Goal: Communication & Community: Answer question/provide support

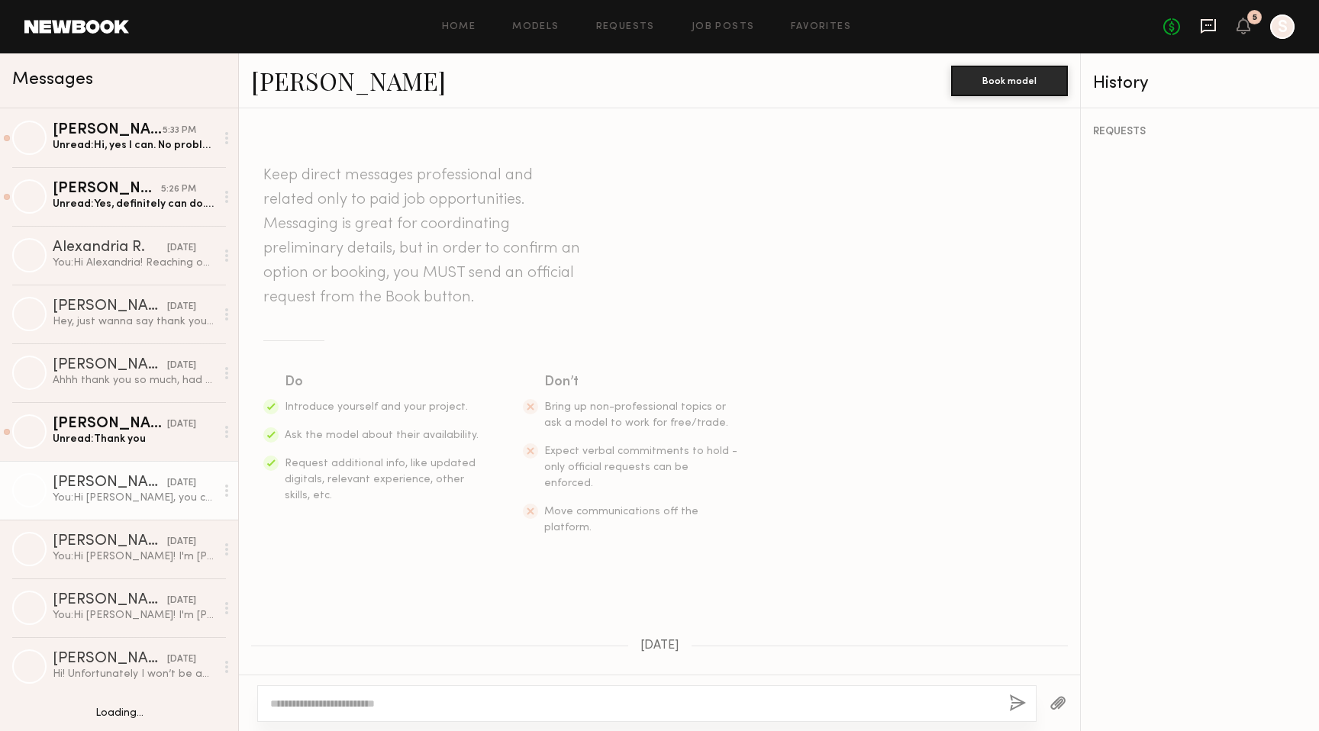
click at [1203, 31] on icon at bounding box center [1207, 26] width 15 height 14
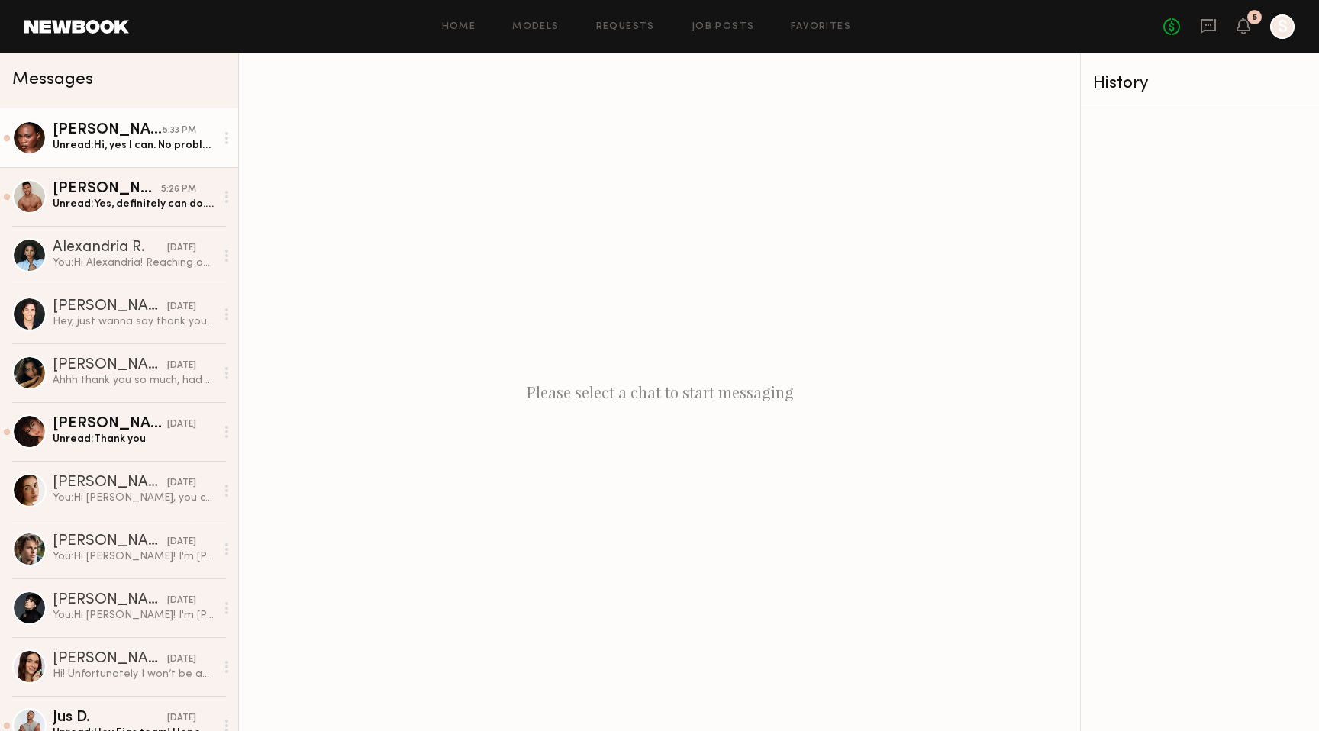
click at [128, 137] on div "[PERSON_NAME]" at bounding box center [108, 130] width 110 height 15
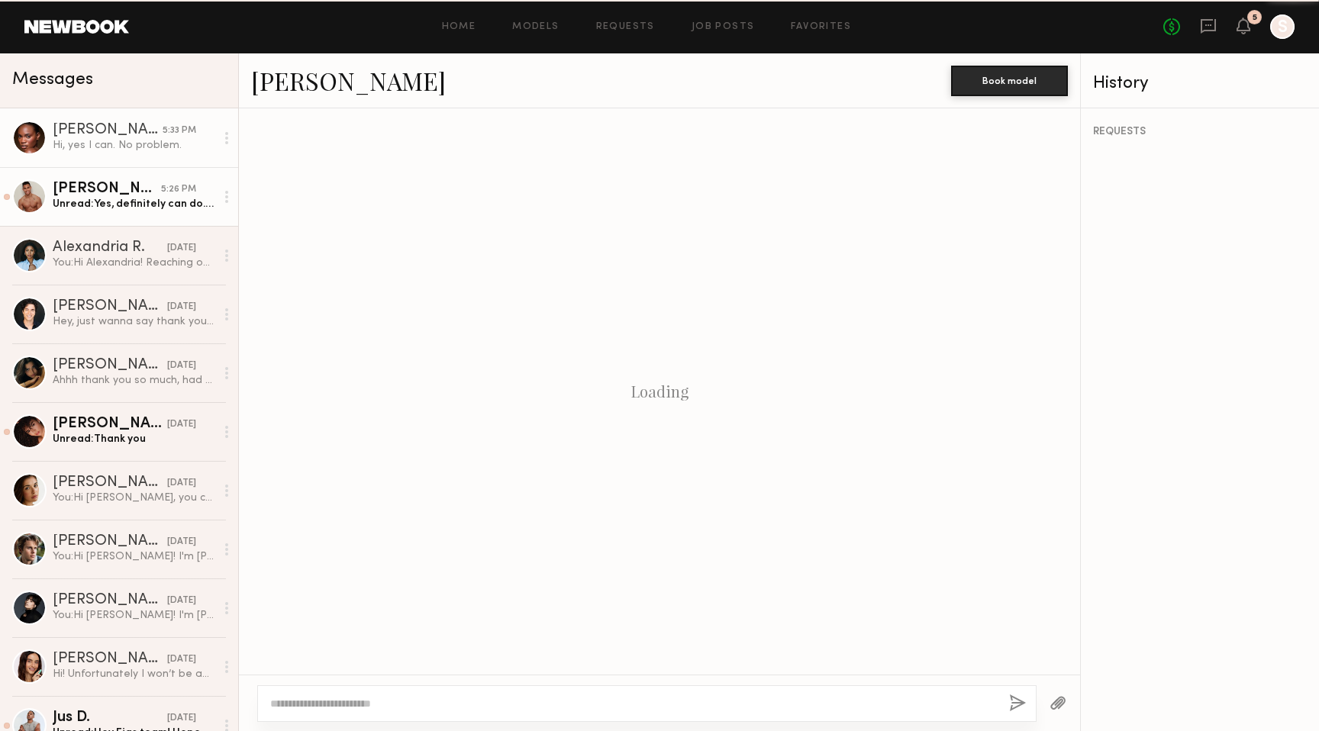
scroll to position [1141, 0]
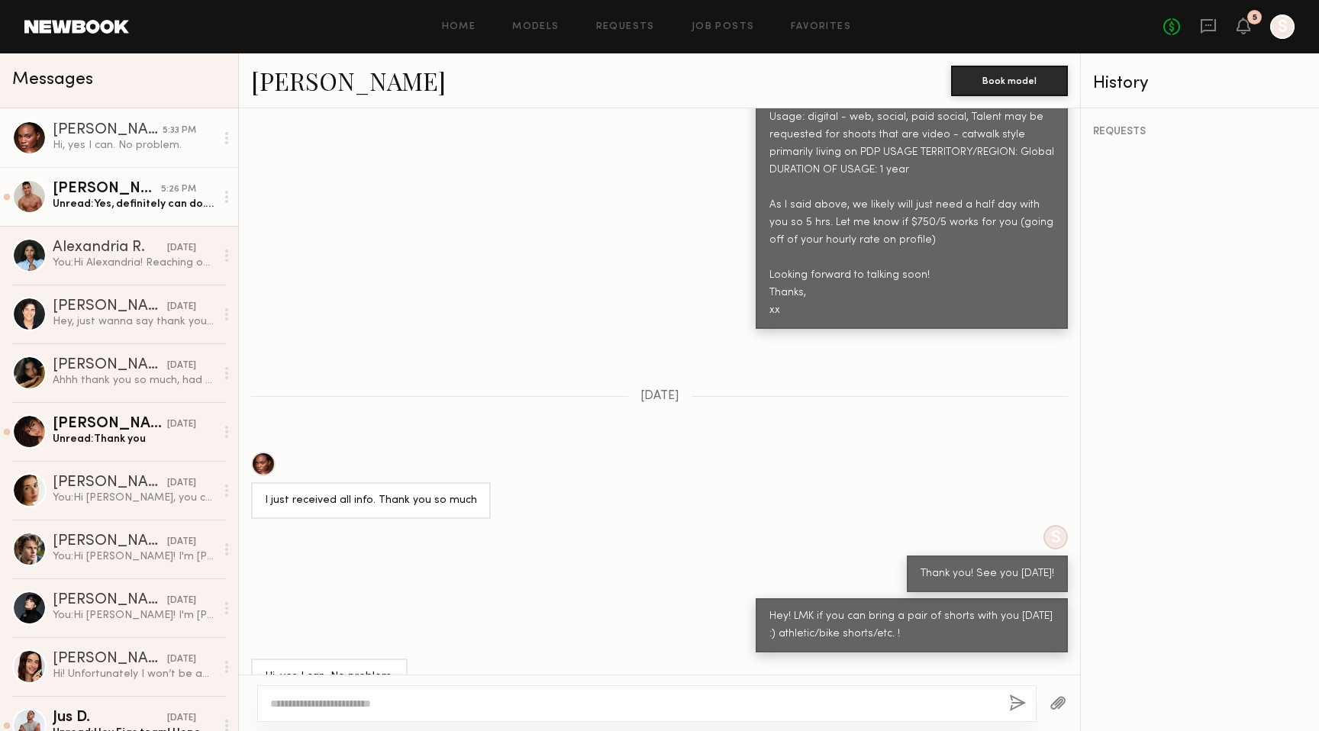
click at [111, 192] on div "[PERSON_NAME]" at bounding box center [107, 189] width 108 height 15
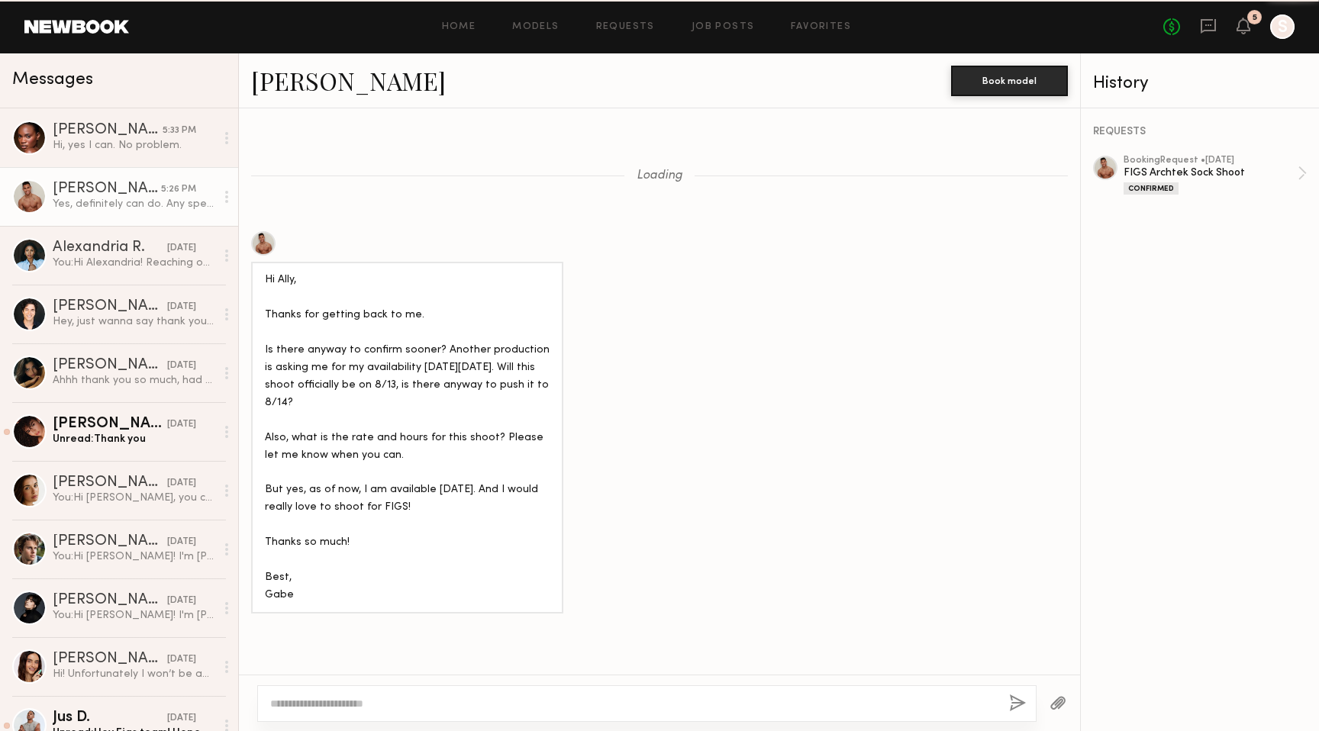
scroll to position [1584, 0]
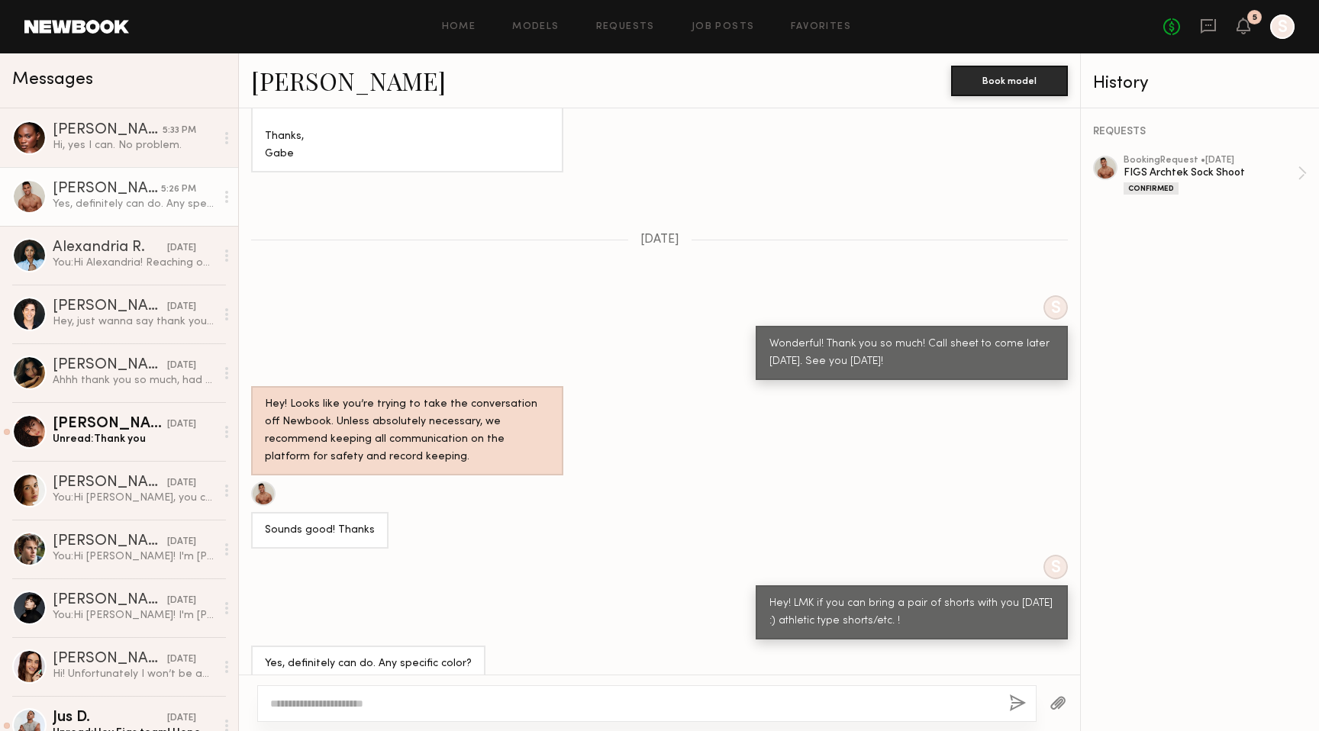
click at [329, 704] on textarea at bounding box center [633, 703] width 727 height 15
type textarea "**********"
click at [1023, 700] on button "button" at bounding box center [1017, 703] width 17 height 19
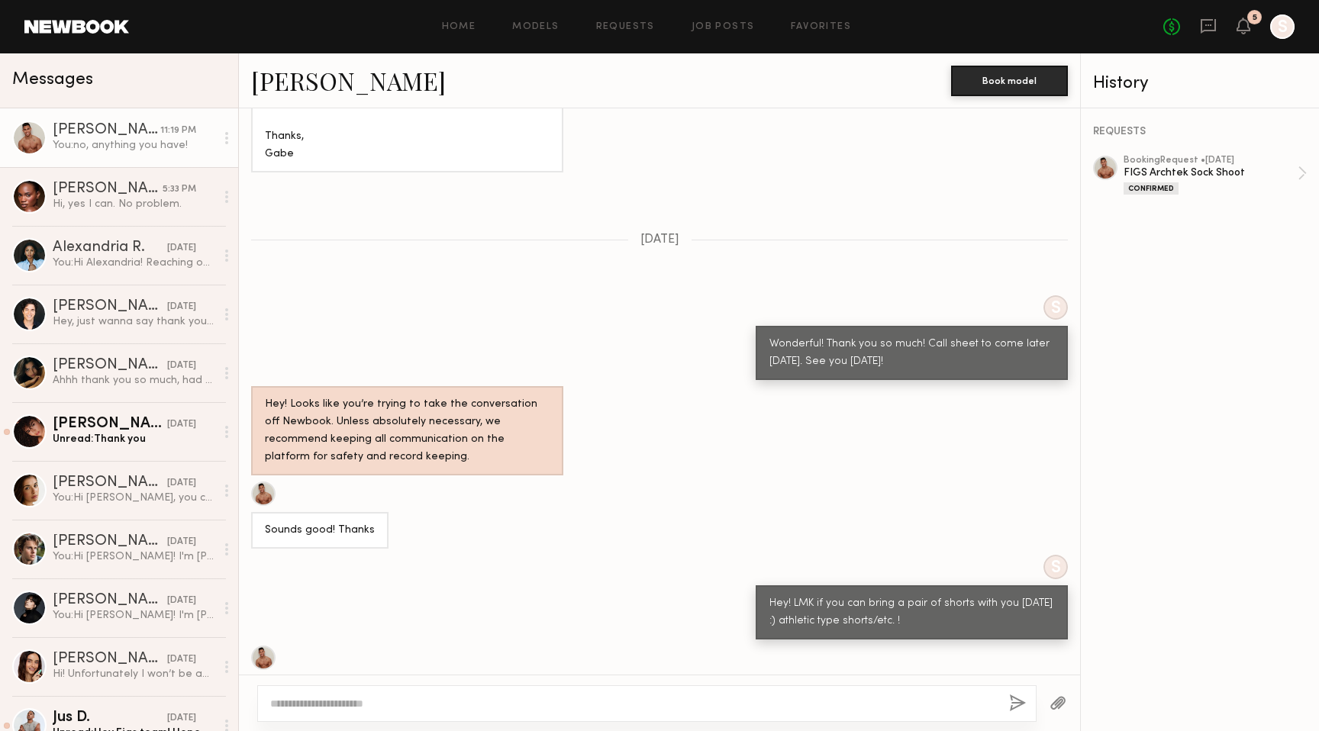
scroll to position [1774, 0]
